Goal: Task Accomplishment & Management: Complete application form

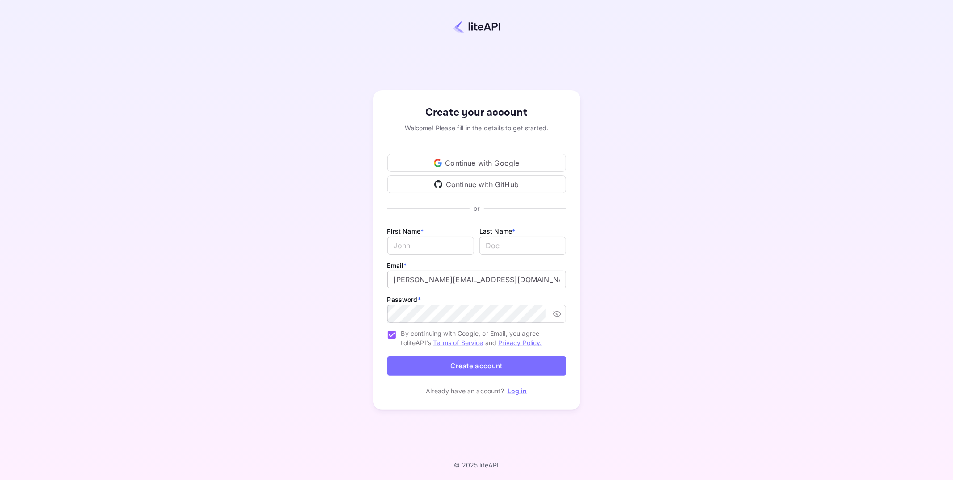
click at [436, 276] on input "[PERSON_NAME][EMAIL_ADDRESS][DOMAIN_NAME]" at bounding box center [476, 280] width 179 height 18
drag, startPoint x: 439, startPoint y: 282, endPoint x: 456, endPoint y: 283, distance: 16.6
click at [439, 282] on input "[PERSON_NAME][EMAIL_ADDRESS][DOMAIN_NAME]" at bounding box center [476, 280] width 179 height 18
type input "[PERSON_NAME][EMAIL_ADDRESS][DOMAIN_NAME]"
click at [437, 252] on input "Email *" at bounding box center [430, 246] width 87 height 18
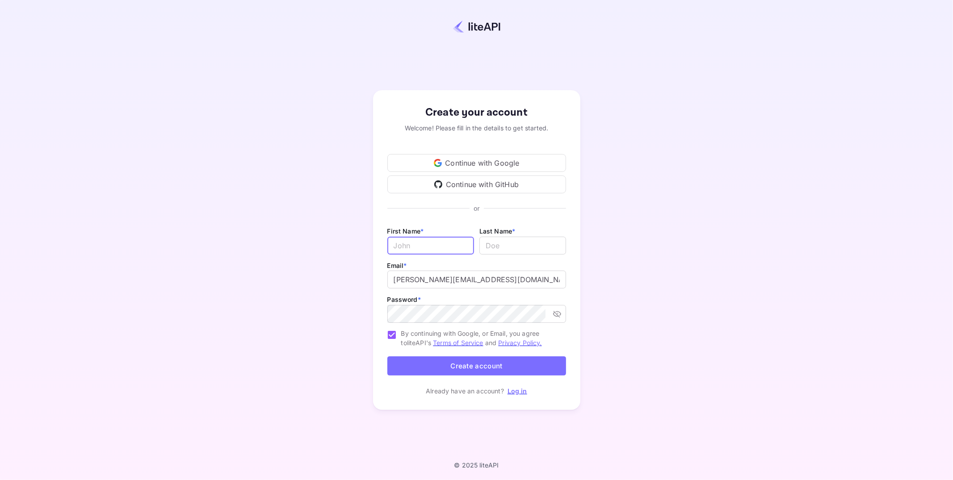
type input "[PERSON_NAME]"
drag, startPoint x: 495, startPoint y: 247, endPoint x: 474, endPoint y: 247, distance: 20.6
click at [474, 247] on div "First Name * [PERSON_NAME] ​ Last Name * ​" at bounding box center [476, 243] width 179 height 34
type input "[PERSON_NAME]"
click at [483, 367] on button "Create account" at bounding box center [476, 366] width 179 height 19
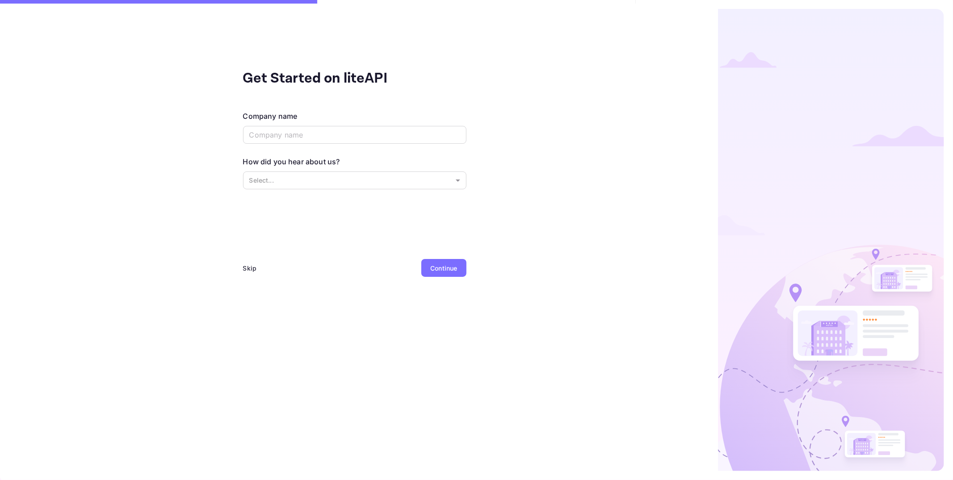
click at [250, 270] on div "Skip" at bounding box center [250, 268] width 14 height 9
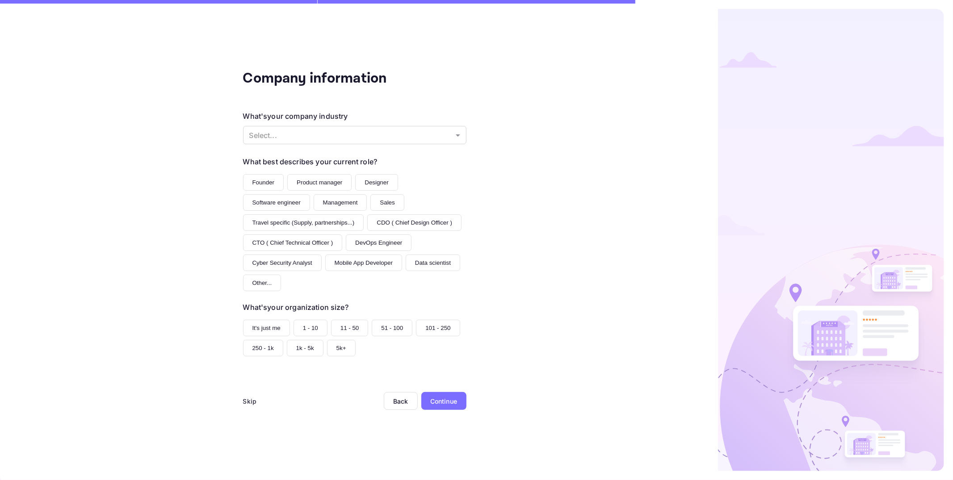
click at [250, 402] on div "Skip" at bounding box center [250, 401] width 14 height 9
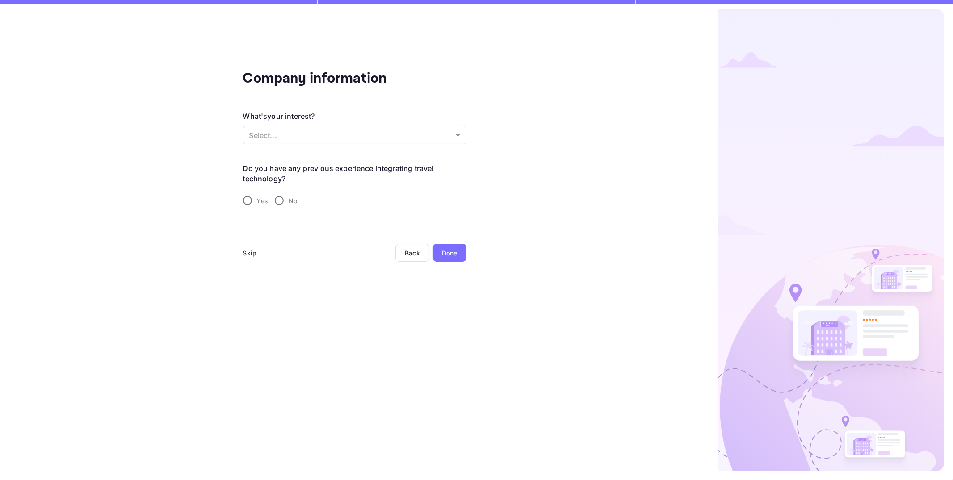
click at [254, 258] on div "Skip" at bounding box center [250, 253] width 14 height 18
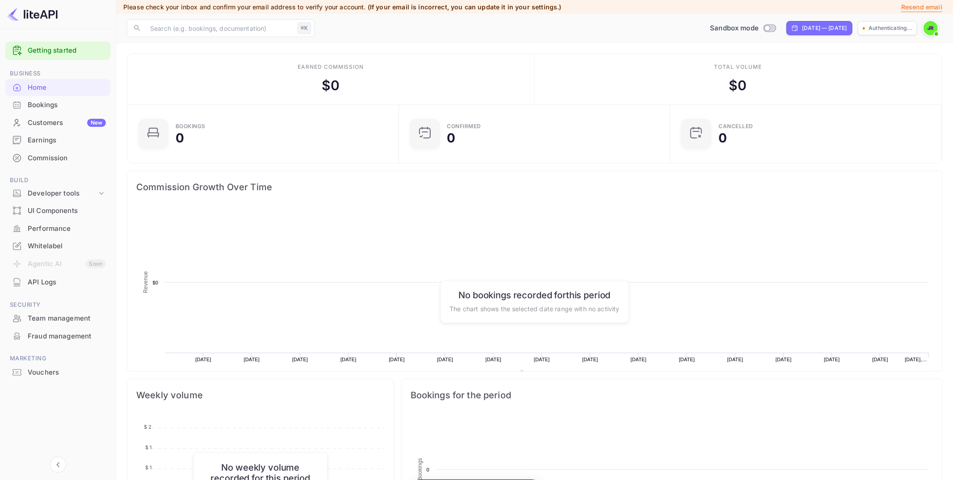
scroll to position [145, 266]
